Goal: Ask a question: Seek information or help from site administrators or community

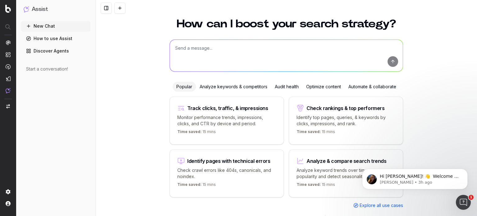
scroll to position [25, 0]
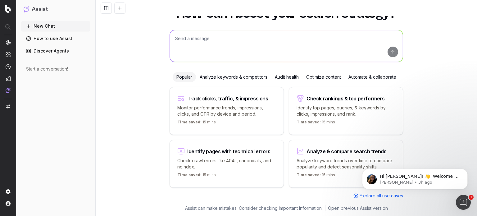
click at [285, 43] on textarea at bounding box center [286, 46] width 233 height 32
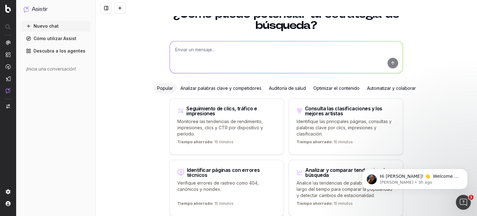
scroll to position [53, 0]
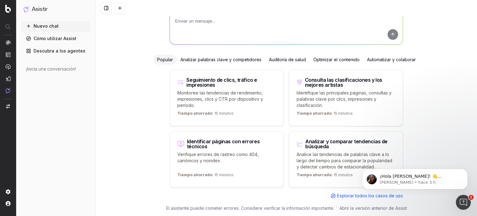
click at [372, 120] on div "Consulta las clasificaciones y los mejores artistas Identifique las principales…" at bounding box center [346, 98] width 114 height 57
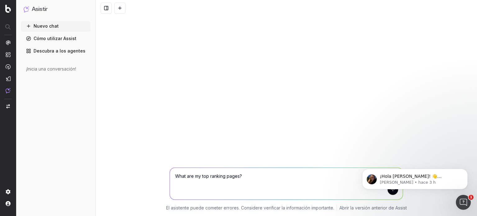
scroll to position [0, 0]
drag, startPoint x: 254, startPoint y: 176, endPoint x: 158, endPoint y: 177, distance: 95.7
click at [158, 177] on div "¿Cuales son mis páginas mejor posicionadas? What are my top ranking pages? El a…" at bounding box center [286, 188] width 381 height 56
type textarea "What are my top ranking pages?"
click at [195, 176] on textarea "dime una meta description para este artículo:" at bounding box center [286, 184] width 233 height 32
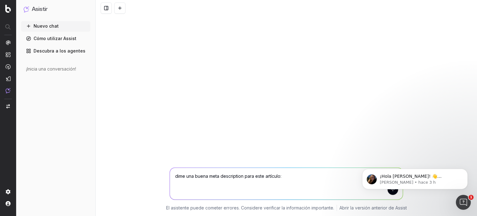
click at [312, 178] on textarea "dime una buena meta description para este artículo:" at bounding box center [286, 184] width 233 height 32
paste textarea "Lo ipsumdolo sitamet co adipisc el se doeiusmo te inc u lab etd Magnaa en 6242,…"
type textarea "lore ips dolor sita consectetur adip elit seddoeiu: Te incididun utlabor et dol…"
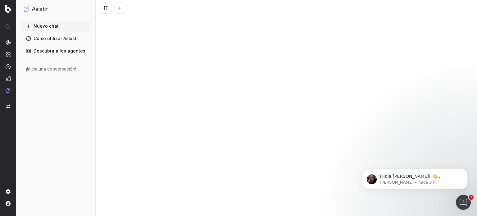
scroll to position [225, 0]
